Goal: Entertainment & Leisure: Consume media (video, audio)

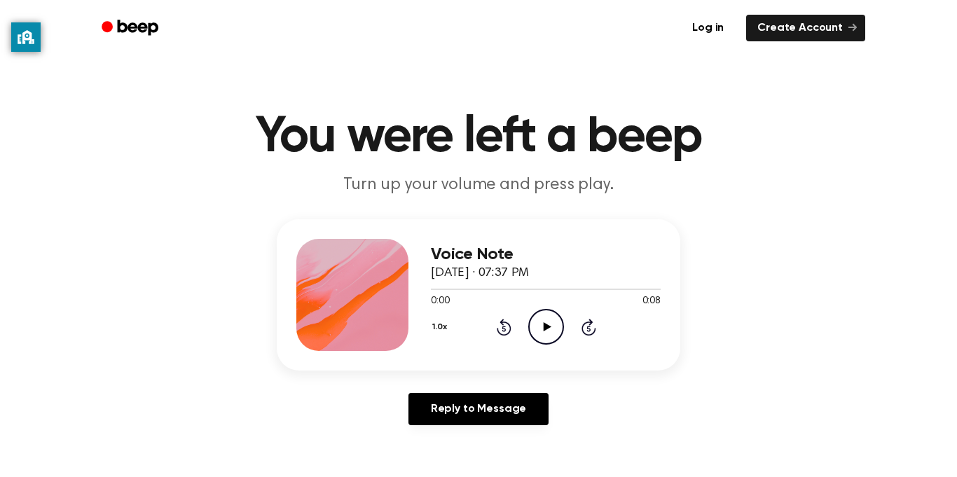
click at [547, 333] on icon "Play Audio" at bounding box center [546, 327] width 36 height 36
click at [548, 324] on icon "Play Audio" at bounding box center [546, 327] width 36 height 36
click at [547, 331] on icon "Play Audio" at bounding box center [546, 327] width 36 height 36
click at [547, 343] on icon "Play Audio" at bounding box center [546, 327] width 36 height 36
click at [546, 324] on icon at bounding box center [547, 326] width 8 height 9
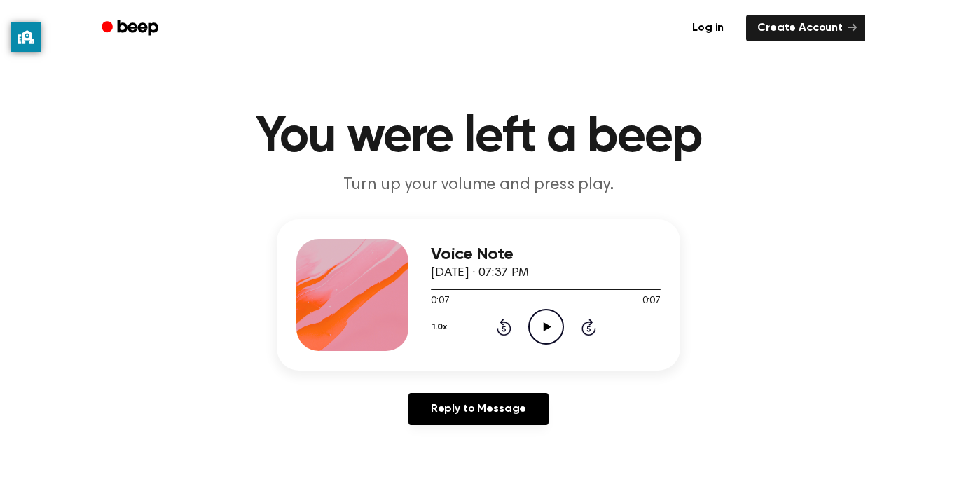
click at [546, 324] on icon at bounding box center [547, 326] width 8 height 9
click at [553, 340] on icon "Play Audio" at bounding box center [546, 327] width 36 height 36
click at [559, 318] on icon "Play Audio" at bounding box center [546, 327] width 36 height 36
click at [552, 322] on icon "Play Audio" at bounding box center [546, 327] width 36 height 36
click at [555, 326] on icon "Play Audio" at bounding box center [546, 327] width 36 height 36
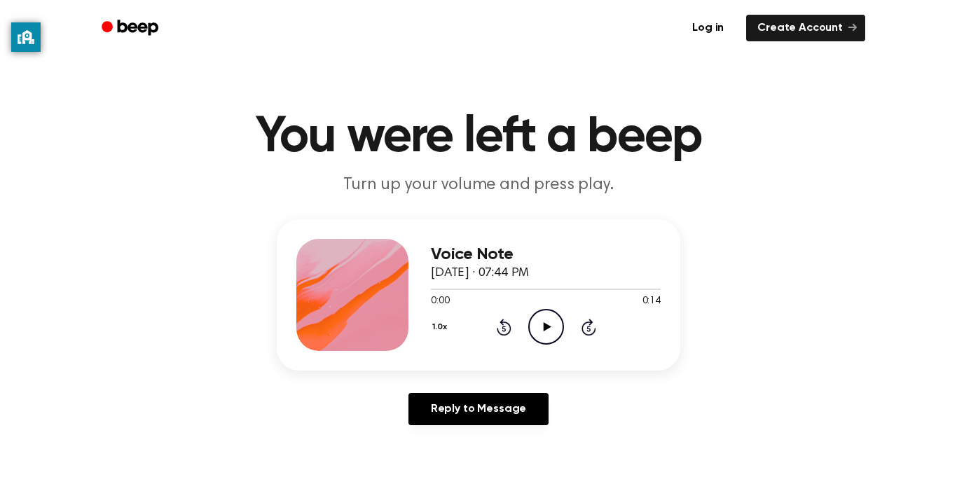
click at [550, 335] on icon "Play Audio" at bounding box center [546, 327] width 36 height 36
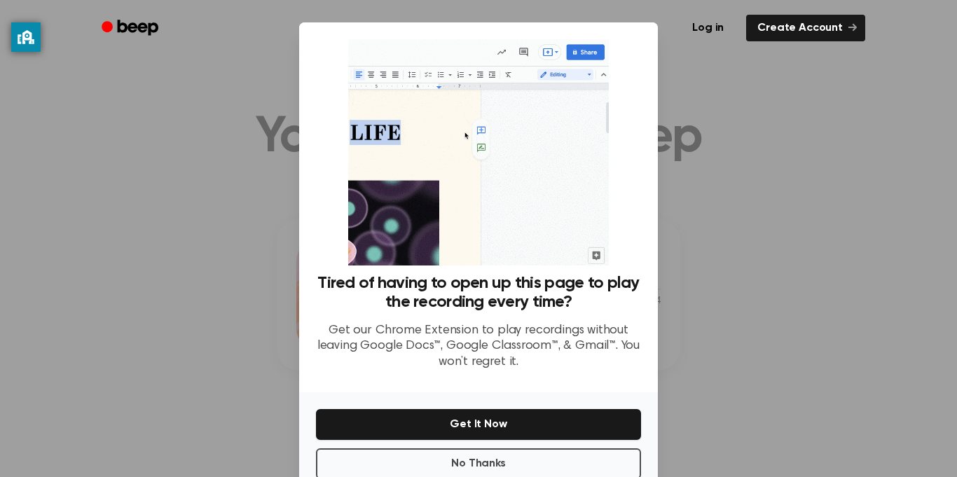
click at [681, 214] on div at bounding box center [478, 238] width 957 height 477
click at [576, 469] on button "No Thanks" at bounding box center [478, 463] width 325 height 31
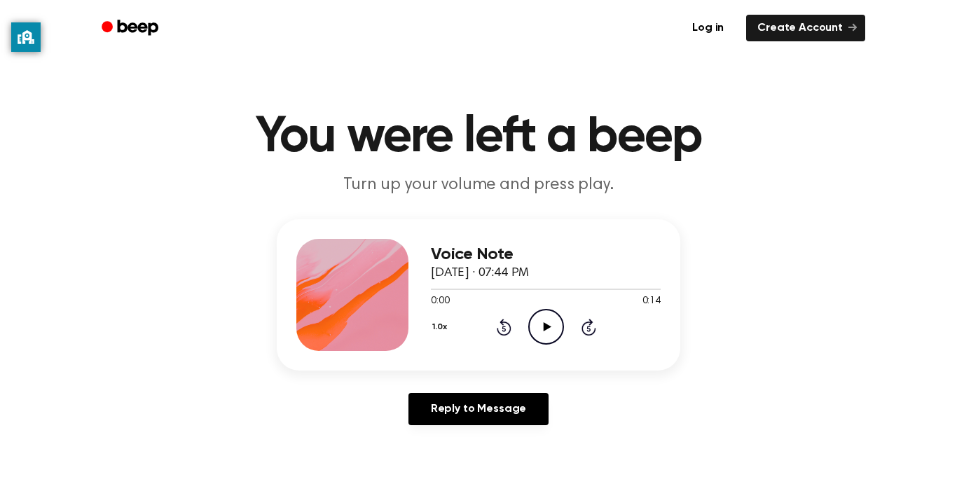
click at [544, 328] on icon at bounding box center [547, 326] width 8 height 9
click at [538, 331] on icon "Play Audio" at bounding box center [546, 327] width 36 height 36
click at [560, 324] on icon "Play Audio" at bounding box center [546, 327] width 36 height 36
